Goal: Task Accomplishment & Management: Manage account settings

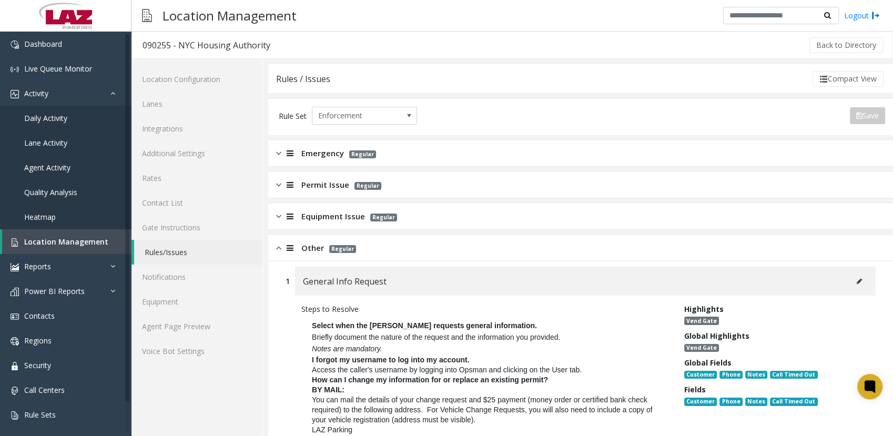
scroll to position [701, 0]
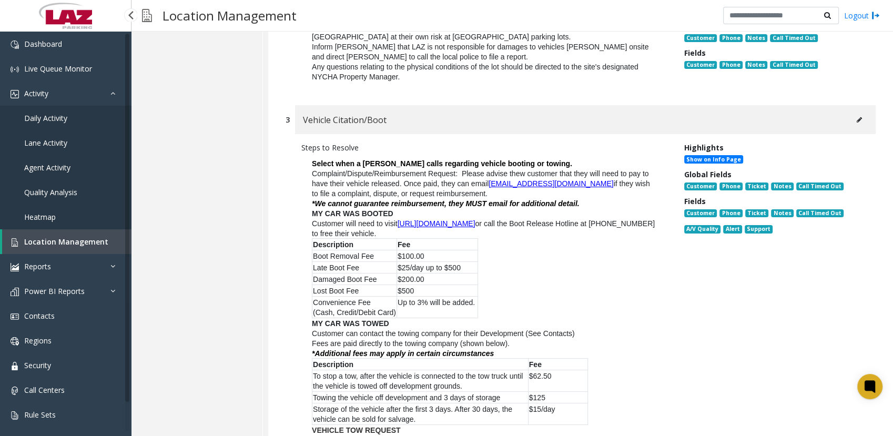
click at [65, 250] on link "Location Management" at bounding box center [66, 241] width 129 height 25
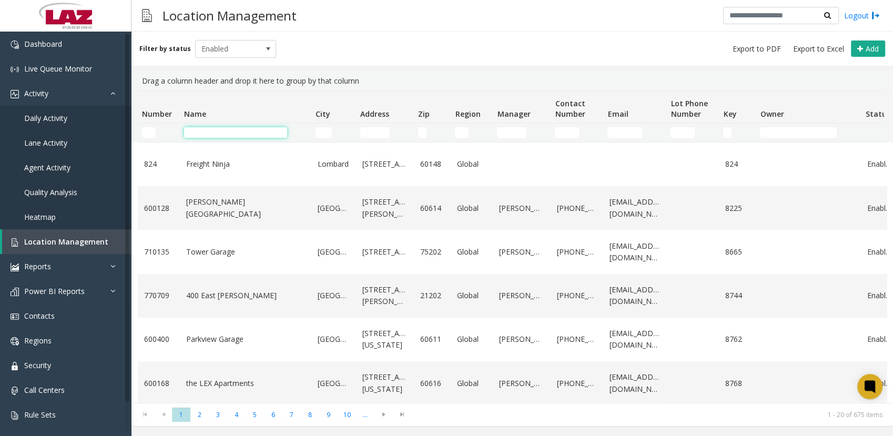
click at [246, 133] on input "Name Filter" at bounding box center [235, 132] width 103 height 11
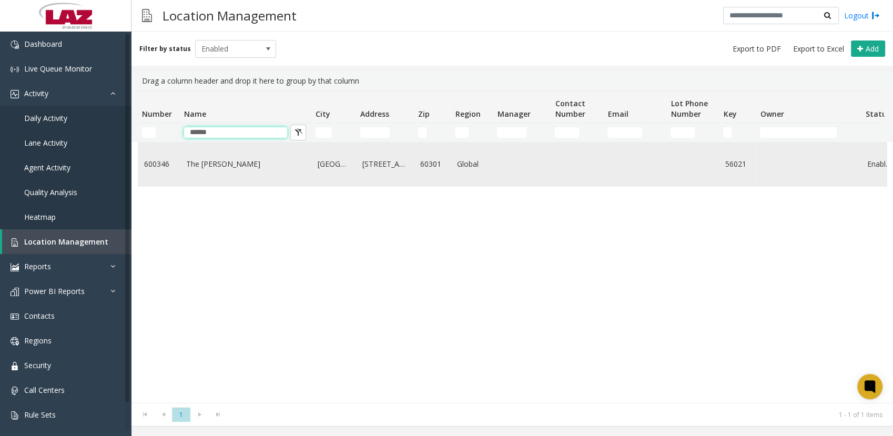
type input "******"
click at [194, 154] on td "The [PERSON_NAME]" at bounding box center [246, 165] width 132 height 44
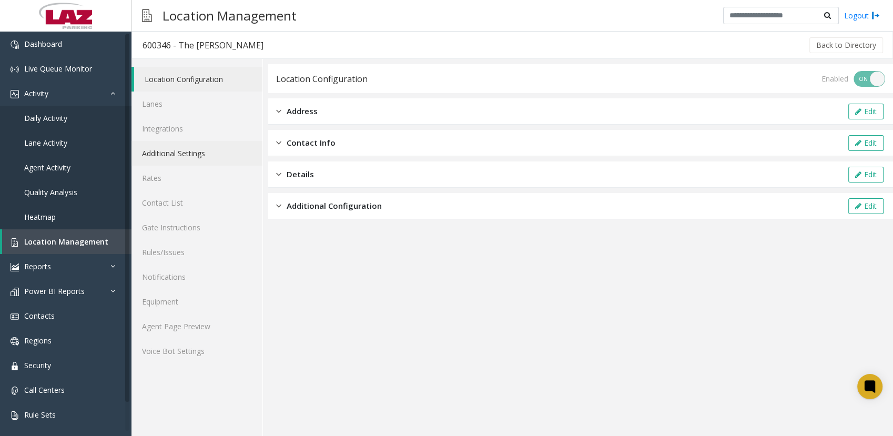
click at [179, 150] on link "Additional Settings" at bounding box center [197, 153] width 131 height 25
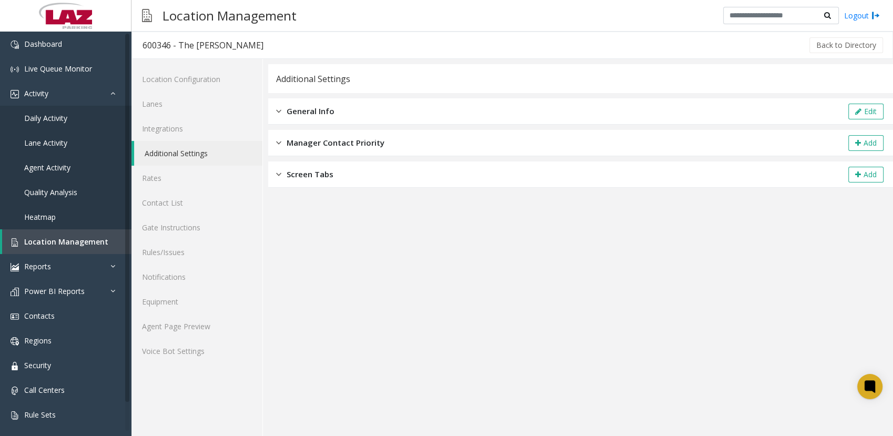
click at [314, 114] on span "General Info" at bounding box center [311, 111] width 48 height 12
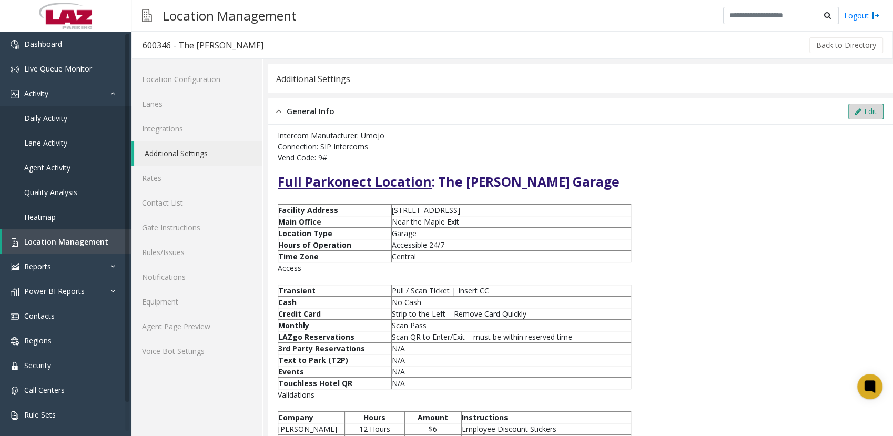
click at [855, 108] on icon at bounding box center [858, 111] width 6 height 7
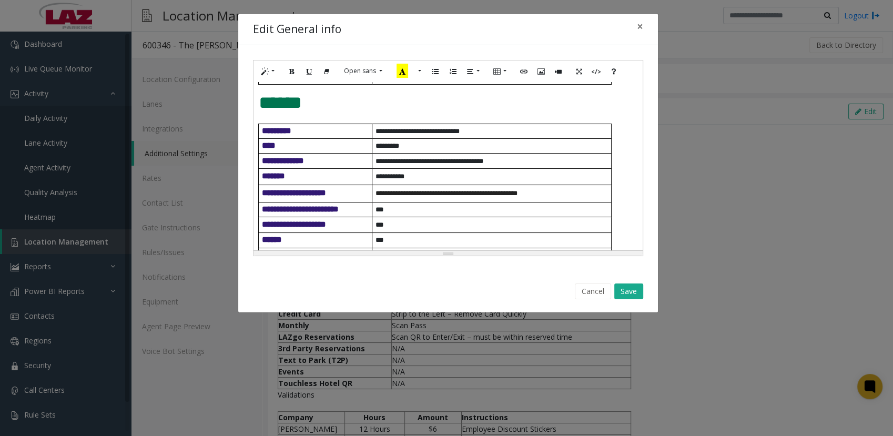
scroll to position [159, 0]
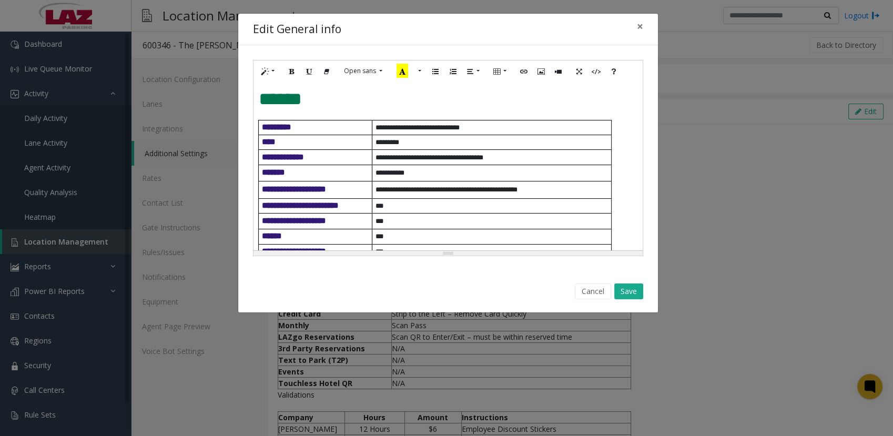
click at [516, 157] on p "**********" at bounding box center [494, 157] width 236 height 11
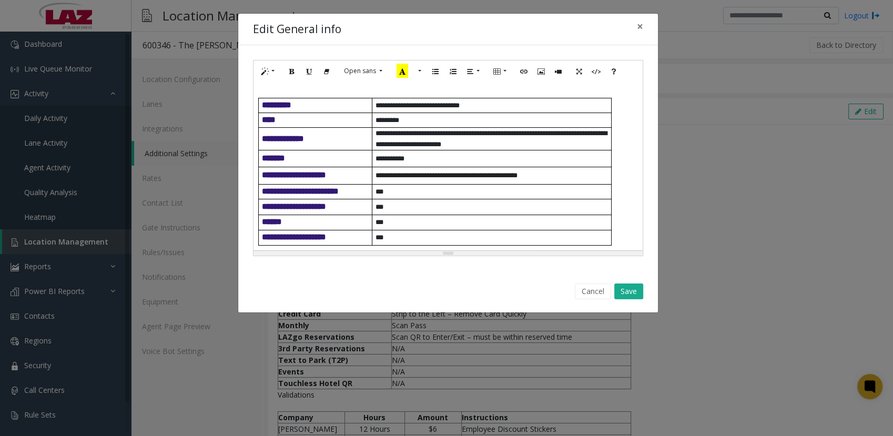
scroll to position [182, 0]
click at [627, 287] on button "Save" at bounding box center [628, 292] width 29 height 16
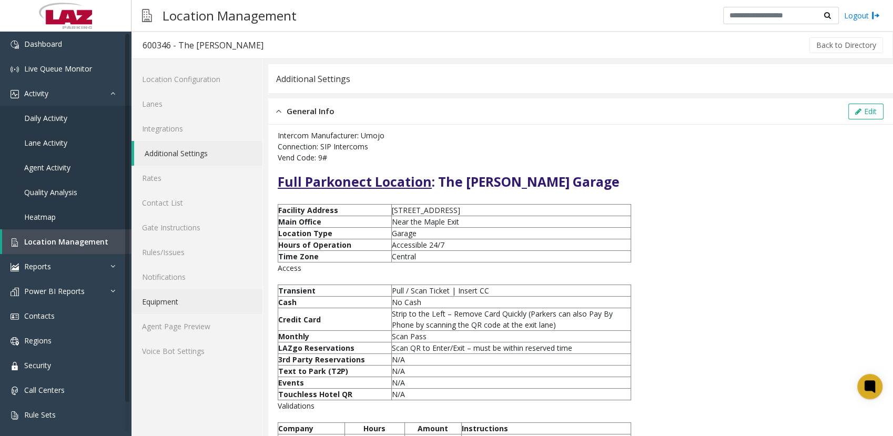
click at [179, 303] on link "Equipment" at bounding box center [197, 301] width 131 height 25
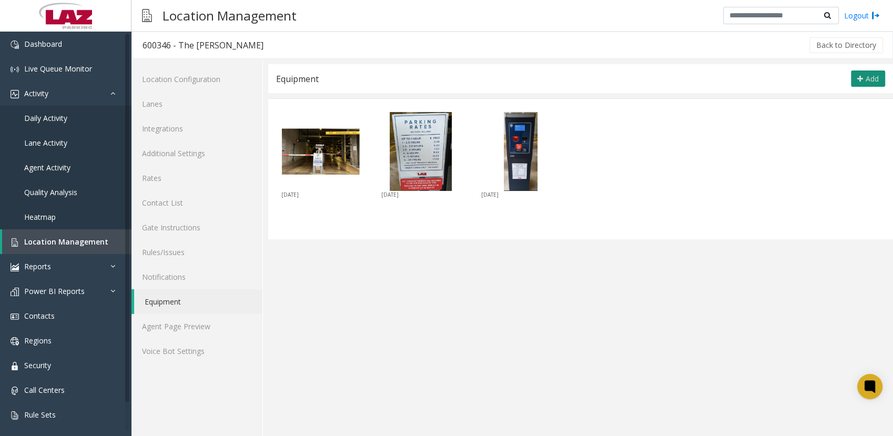
click at [860, 77] on icon at bounding box center [861, 79] width 6 height 8
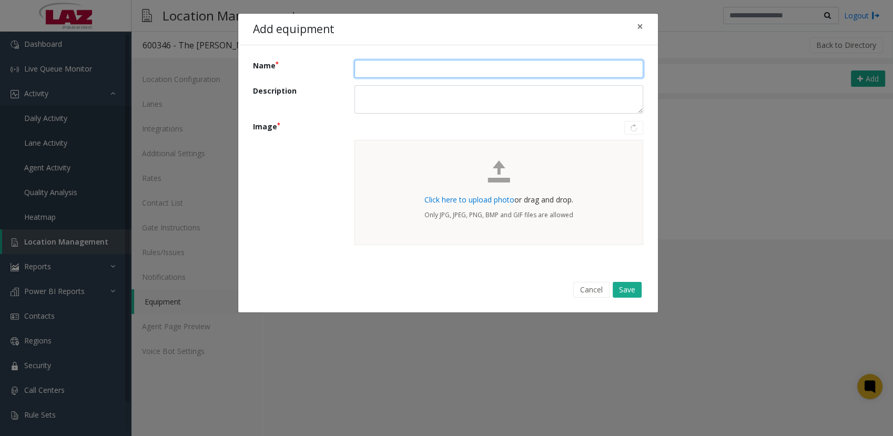
click at [410, 72] on input "Name" at bounding box center [499, 69] width 289 height 18
type input "**********"
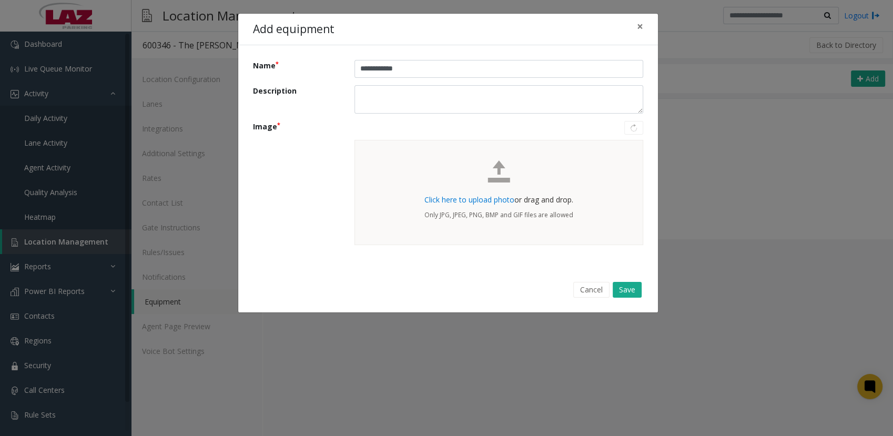
click at [456, 199] on span "Click here to upload photo" at bounding box center [470, 200] width 90 height 10
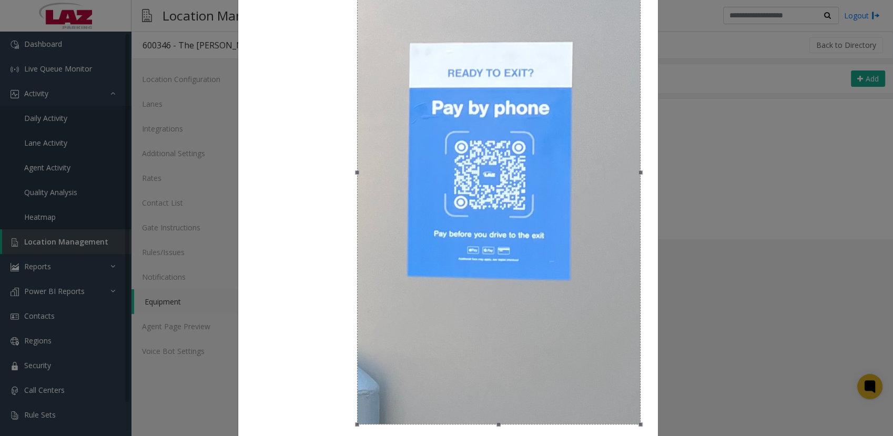
scroll to position [294, 0]
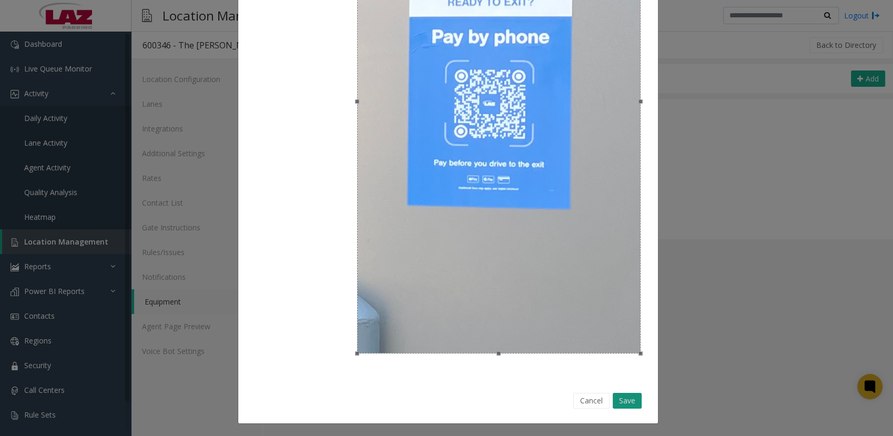
click at [617, 397] on button "Save" at bounding box center [627, 401] width 29 height 16
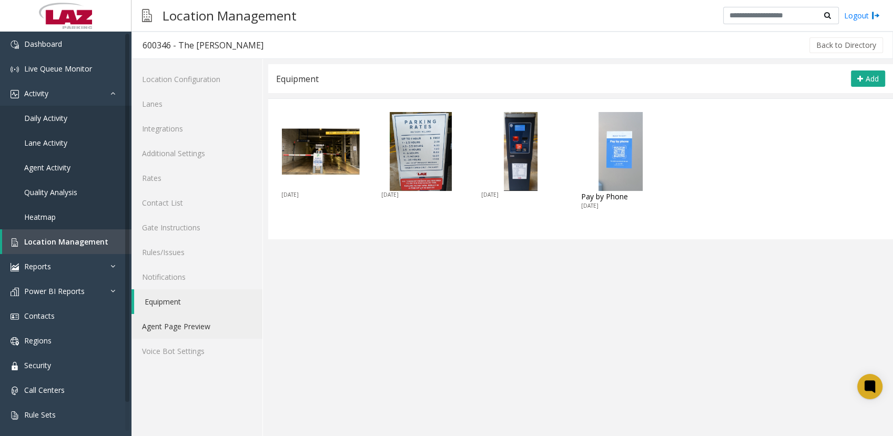
click at [166, 329] on link "Agent Page Preview" at bounding box center [197, 326] width 131 height 25
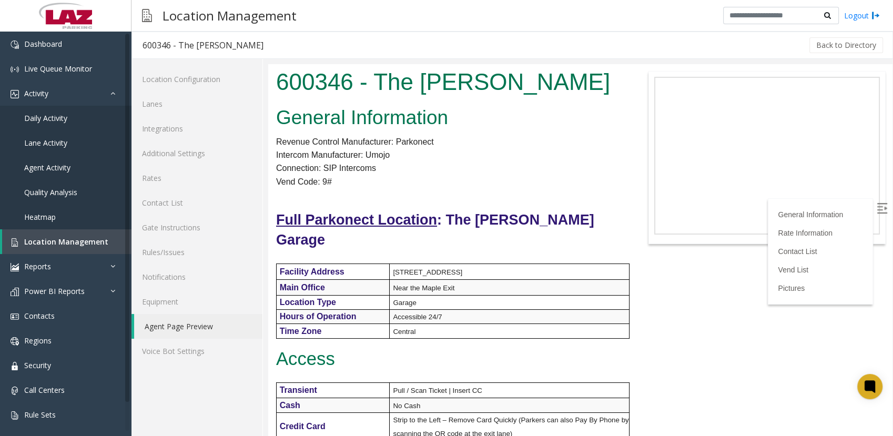
click at [526, 185] on p "Vend Code: 9#" at bounding box center [450, 182] width 348 height 14
click at [197, 154] on link "Additional Settings" at bounding box center [197, 153] width 131 height 25
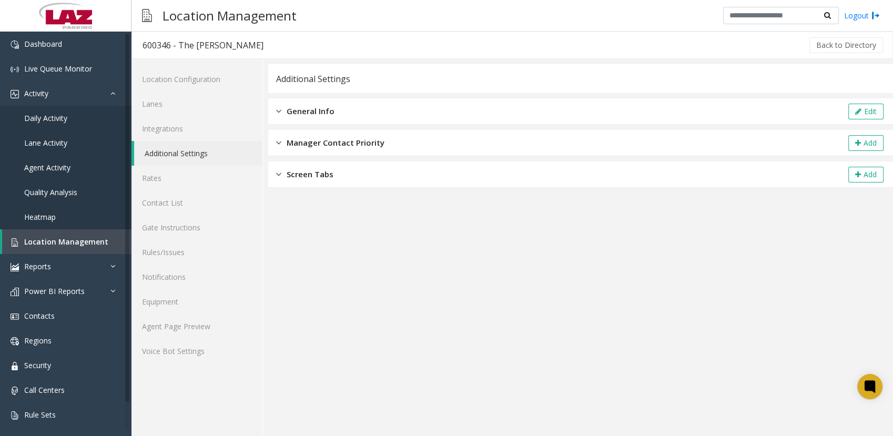
click at [340, 114] on div "General Info Edit" at bounding box center [580, 111] width 625 height 26
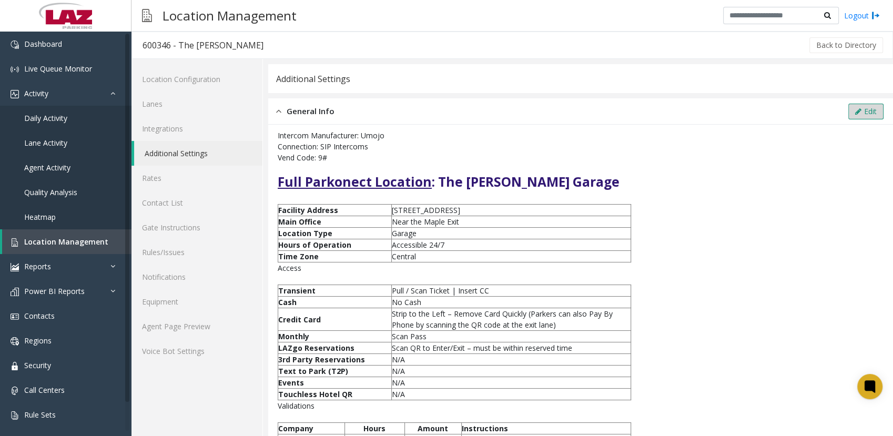
click at [854, 108] on button "Edit" at bounding box center [866, 112] width 35 height 16
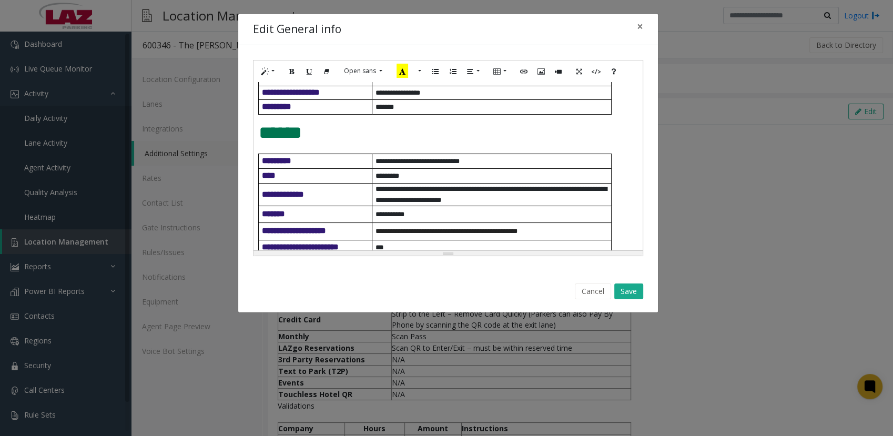
scroll to position [149, 0]
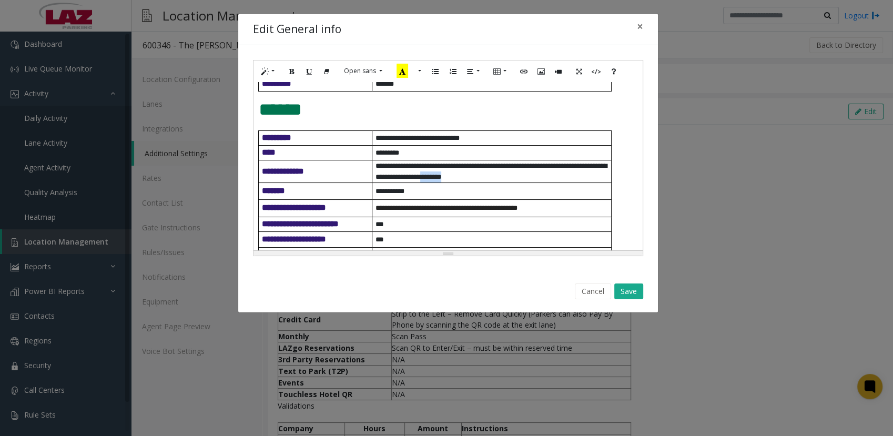
drag, startPoint x: 512, startPoint y: 179, endPoint x: 487, endPoint y: 176, distance: 25.9
click at [487, 176] on p "**********" at bounding box center [494, 171] width 236 height 22
click at [503, 178] on span "**********" at bounding box center [491, 172] width 231 height 18
click at [505, 177] on span "**********" at bounding box center [491, 172] width 231 height 18
click at [634, 286] on button "Save" at bounding box center [628, 292] width 29 height 16
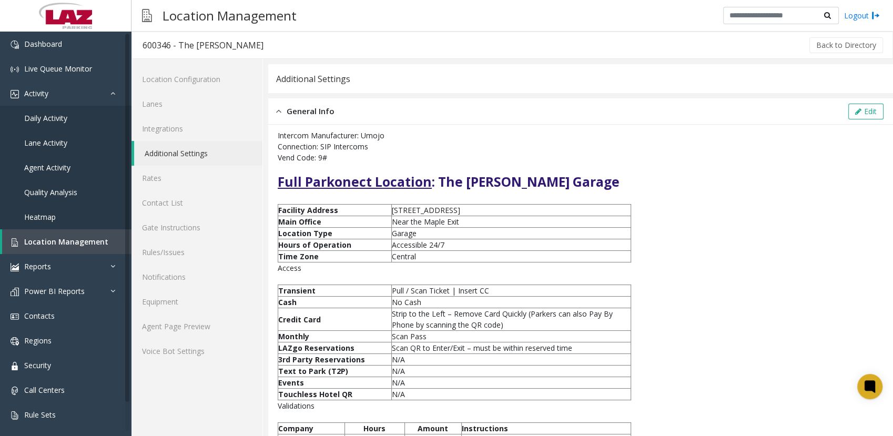
click at [561, 129] on div "Intercom Manufacturer: Umojo Connection: SIP Intercoms Vend Code: 9# Full Parko…" at bounding box center [580, 368] width 625 height 486
click at [859, 115] on button "Edit" at bounding box center [866, 112] width 35 height 16
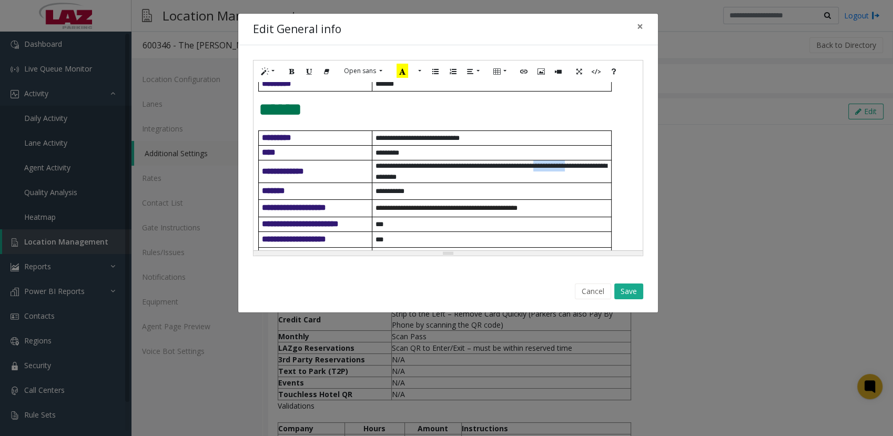
drag, startPoint x: 607, startPoint y: 166, endPoint x: 561, endPoint y: 164, distance: 45.3
click at [561, 164] on p "**********" at bounding box center [494, 171] width 236 height 22
click at [625, 287] on button "Save" at bounding box center [628, 292] width 29 height 16
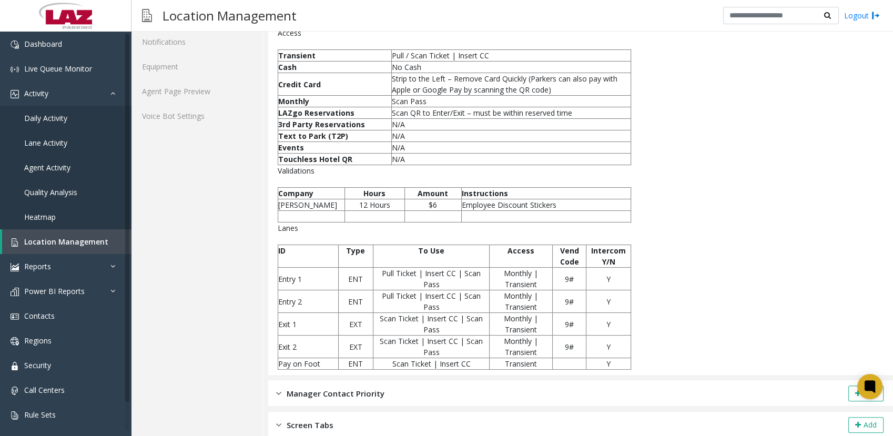
scroll to position [0, 0]
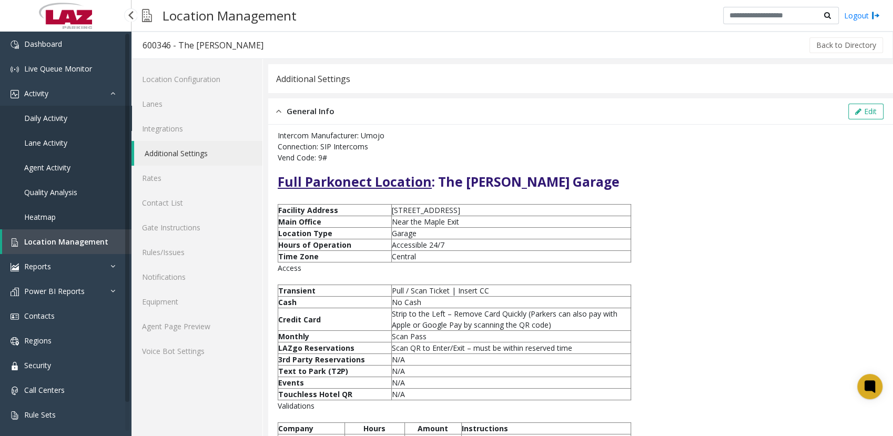
click at [57, 116] on span "Daily Activity" at bounding box center [45, 118] width 43 height 10
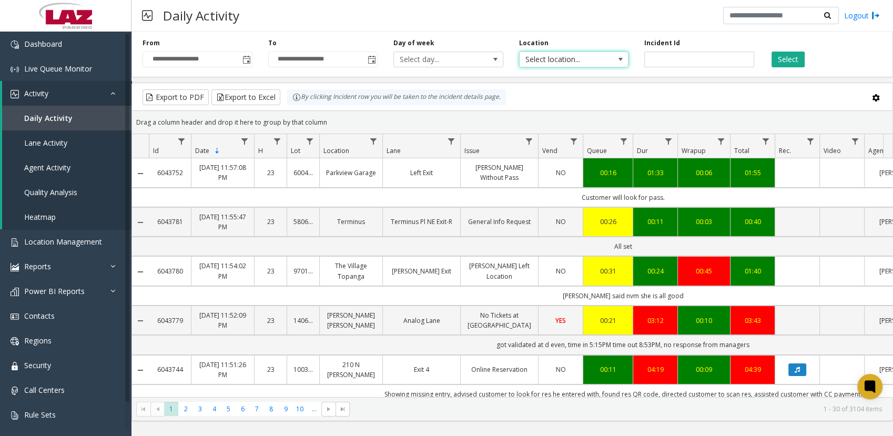
click at [546, 59] on span "Select location..." at bounding box center [563, 59] width 87 height 15
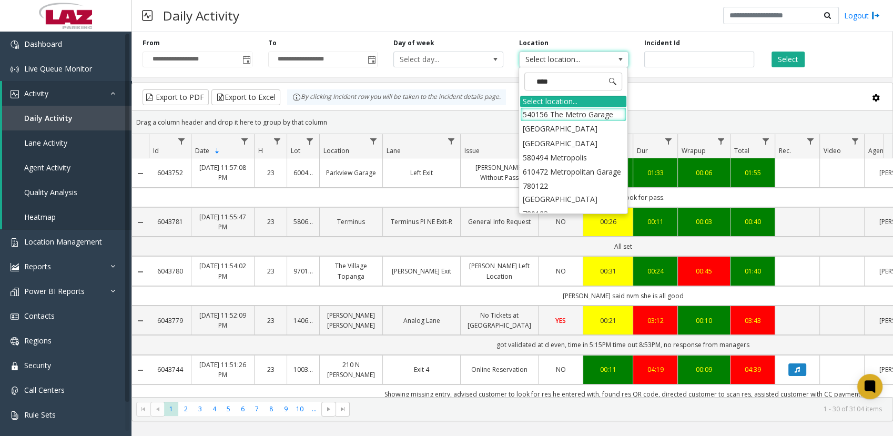
type input "*****"
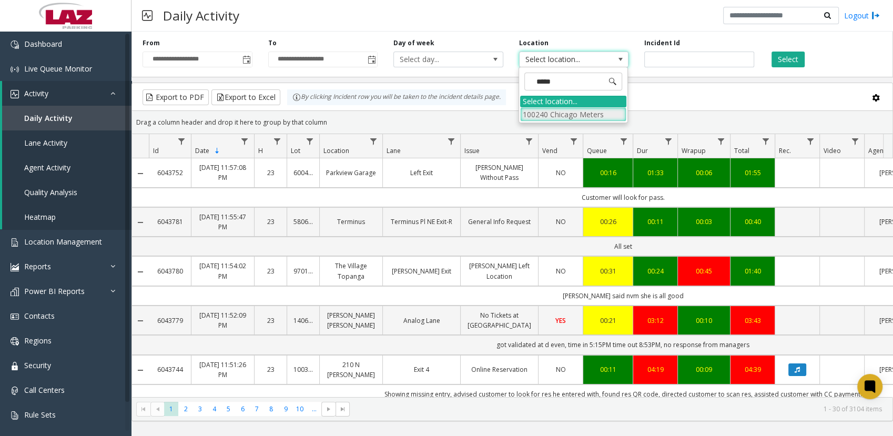
click at [538, 111] on li "100240 Chicago Meters" at bounding box center [573, 114] width 106 height 14
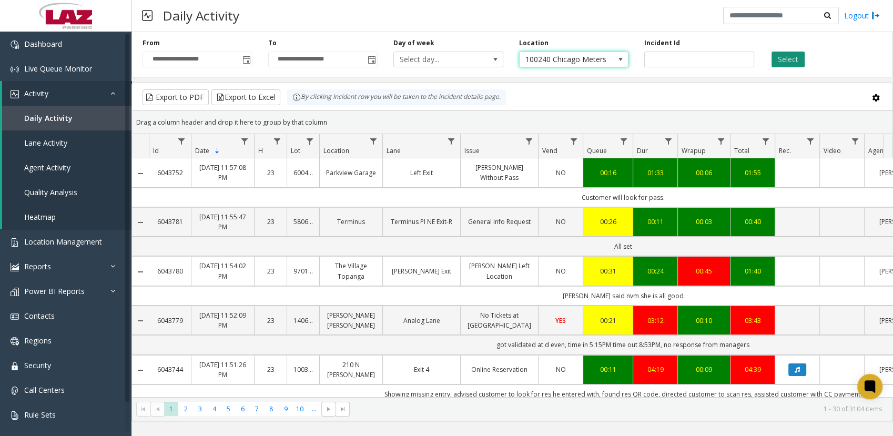
click at [787, 56] on button "Select" at bounding box center [788, 60] width 33 height 16
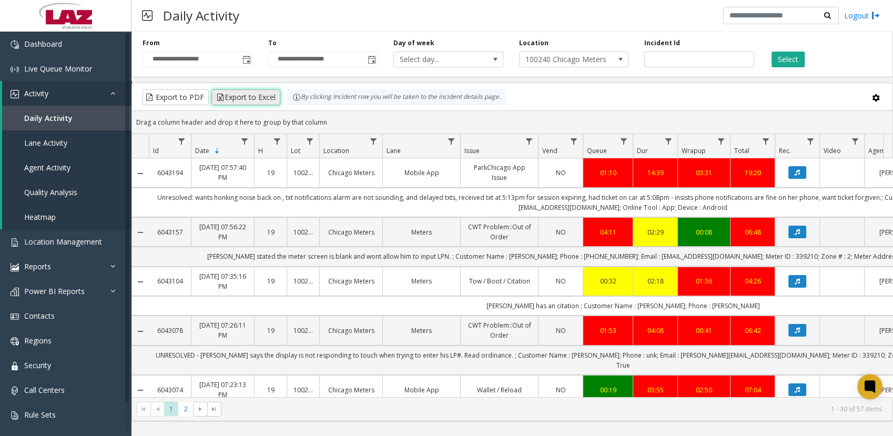
click at [244, 96] on button "Export to Excel" at bounding box center [245, 97] width 69 height 16
